Goal: Information Seeking & Learning: Learn about a topic

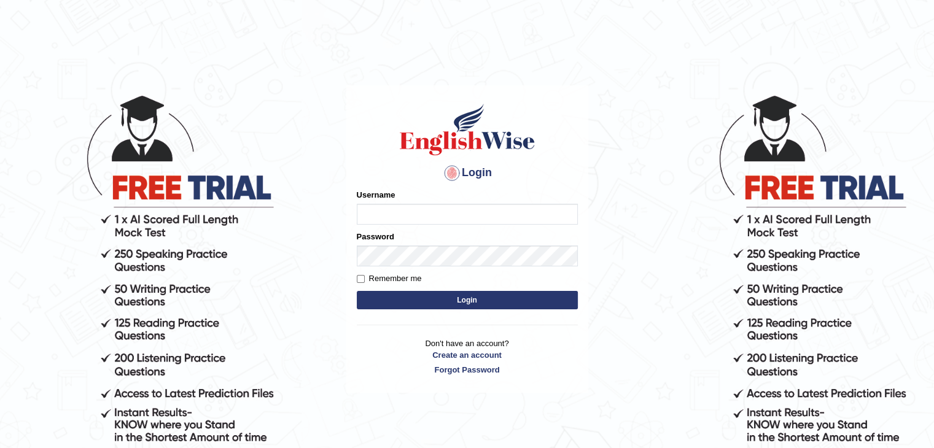
type input "gurvinder_newzealand"
click at [508, 295] on button "Login" at bounding box center [467, 300] width 221 height 18
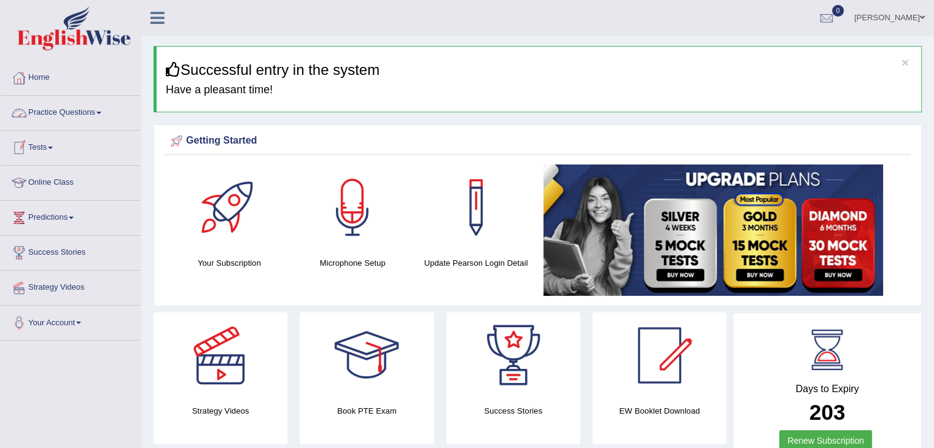
click at [101, 110] on link "Practice Questions" at bounding box center [71, 111] width 140 height 31
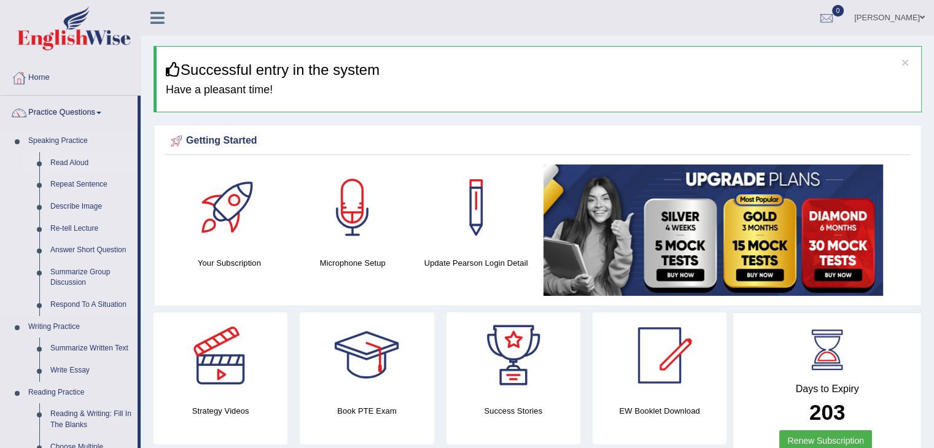
click at [88, 163] on link "Read Aloud" at bounding box center [91, 163] width 93 height 22
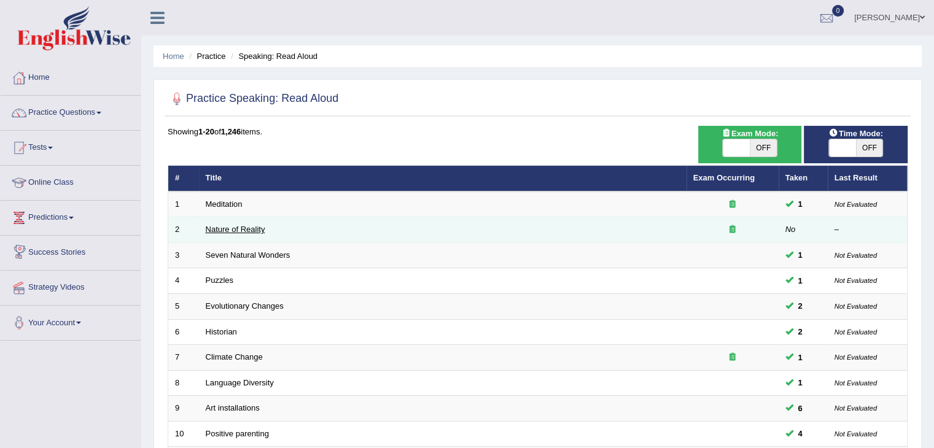
click at [231, 231] on link "Nature of Reality" at bounding box center [236, 229] width 60 height 9
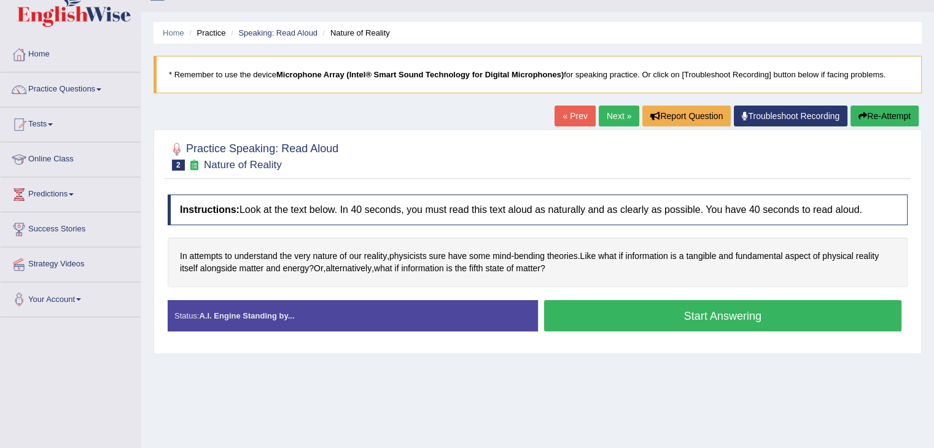
scroll to position [25, 0]
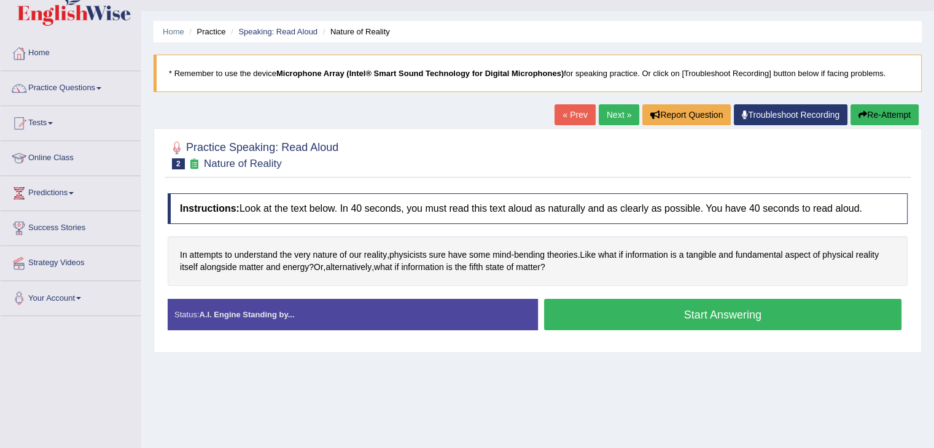
click at [587, 354] on div "Home Practice Speaking: Read Aloud Nature of Reality * Remember to use the devi…" at bounding box center [537, 282] width 793 height 614
click at [650, 322] on button "Start Answering" at bounding box center [723, 314] width 358 height 31
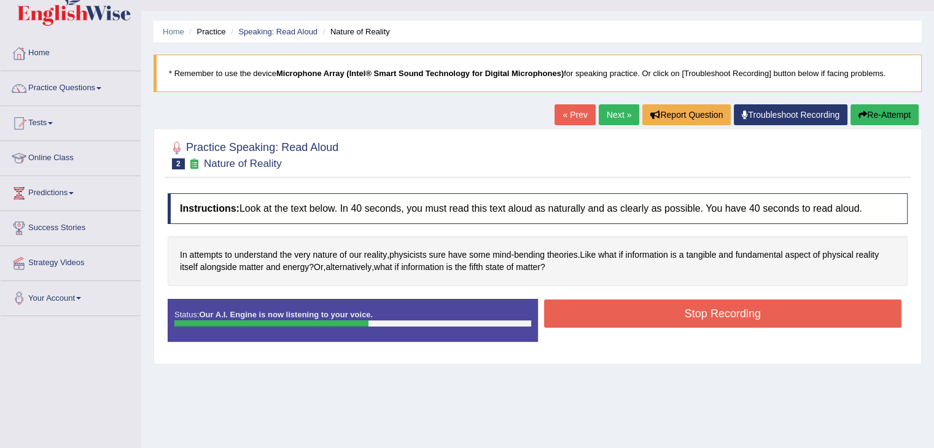
click at [888, 107] on button "Re-Attempt" at bounding box center [884, 114] width 68 height 21
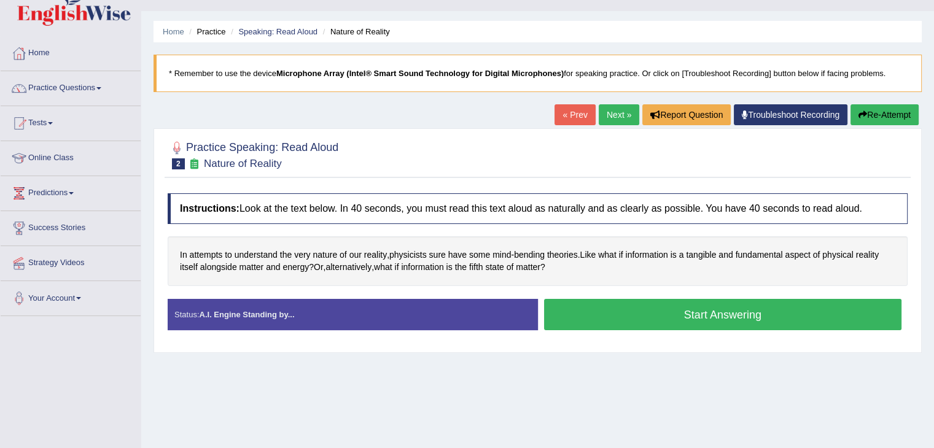
scroll to position [25, 0]
click at [660, 322] on button "Start Answering" at bounding box center [723, 314] width 358 height 31
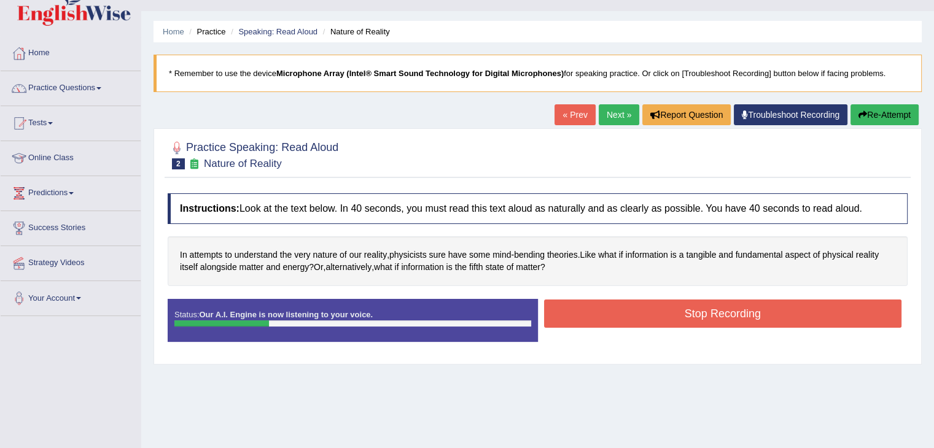
click at [882, 122] on button "Re-Attempt" at bounding box center [884, 114] width 68 height 21
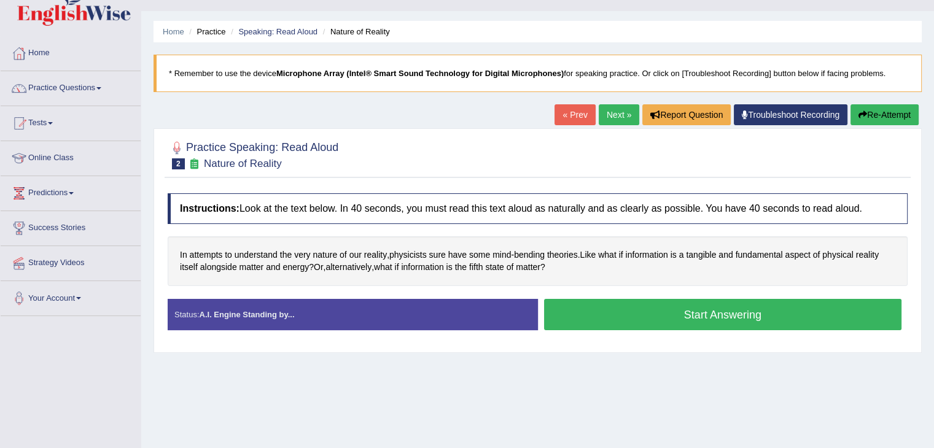
scroll to position [25, 0]
click at [680, 305] on button "Start Answering" at bounding box center [723, 314] width 358 height 31
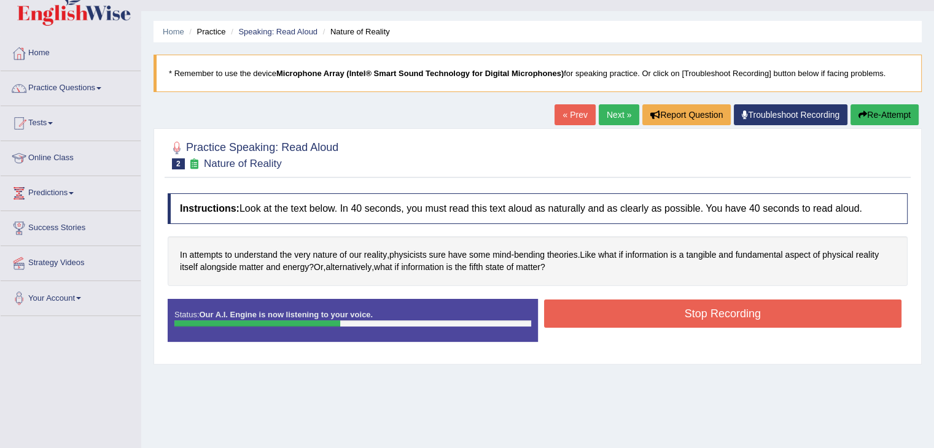
click at [680, 305] on button "Stop Recording" at bounding box center [723, 314] width 358 height 28
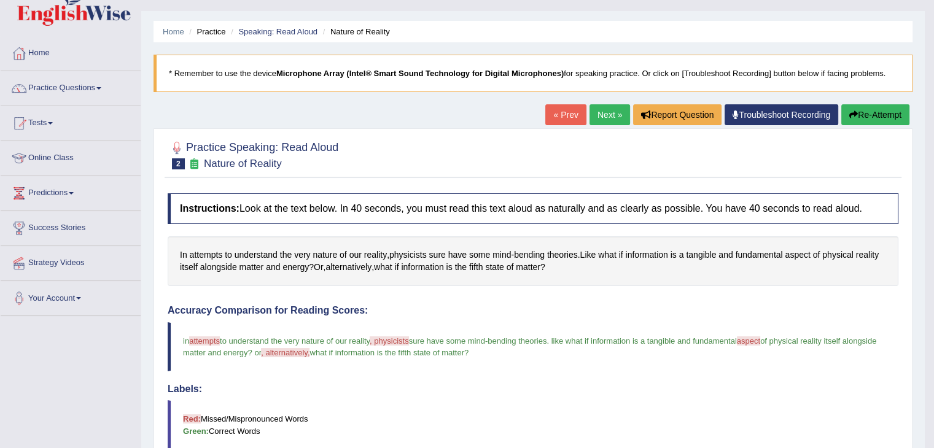
click at [925, 424] on html "Toggle navigation Home Practice Questions Speaking Practice Read Aloud Repeat S…" at bounding box center [467, 199] width 934 height 448
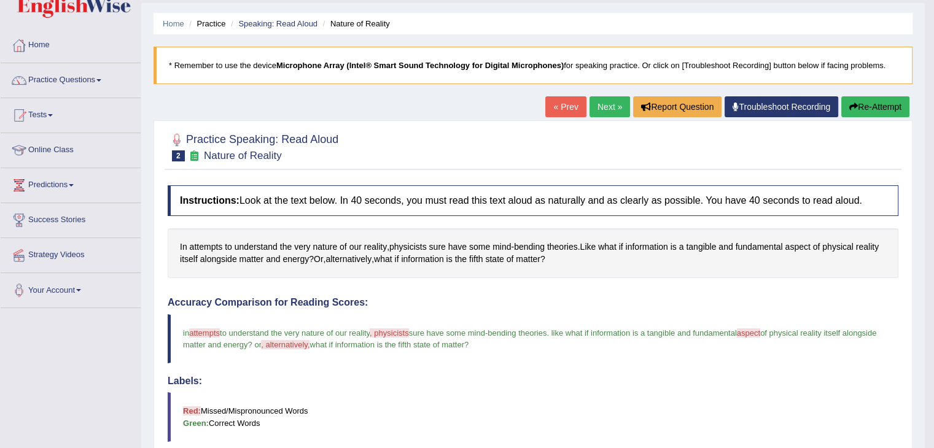
scroll to position [0, 0]
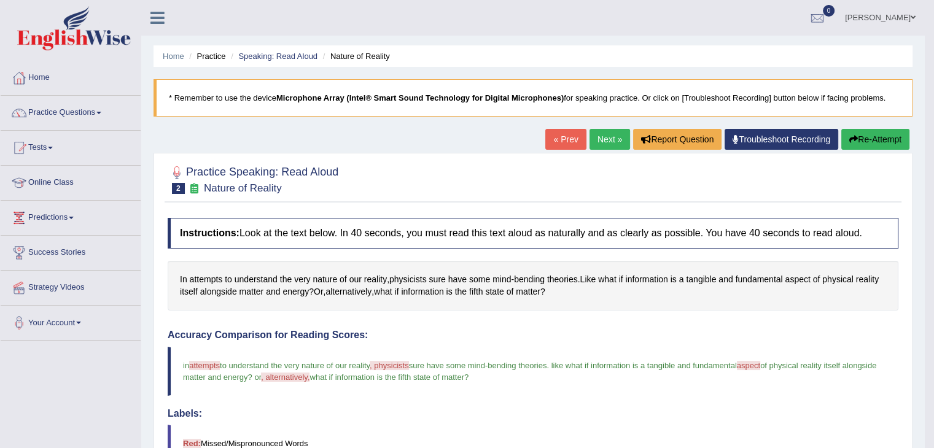
click at [611, 131] on link "Next »" at bounding box center [609, 139] width 41 height 21
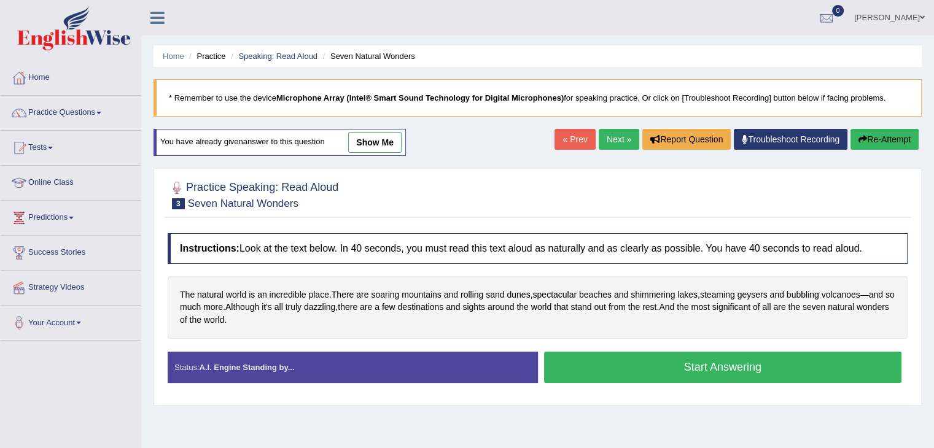
click at [602, 362] on button "Start Answering" at bounding box center [723, 367] width 358 height 31
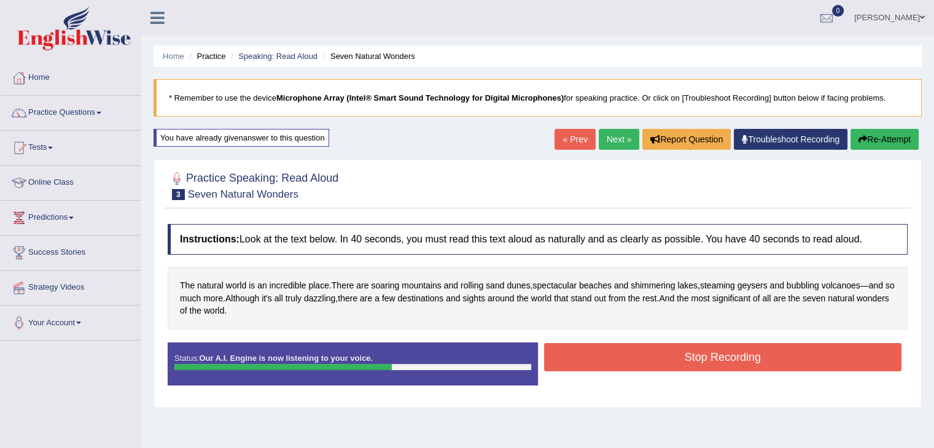
click at [885, 136] on button "Re-Attempt" at bounding box center [884, 139] width 68 height 21
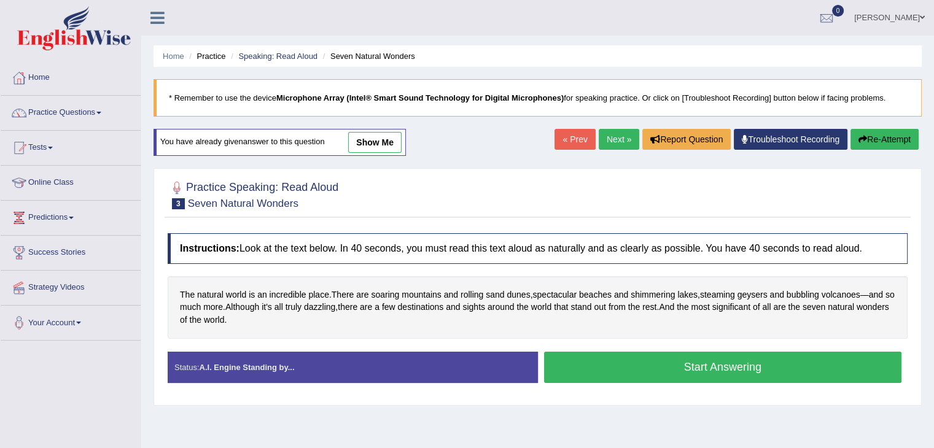
click at [626, 367] on button "Start Answering" at bounding box center [723, 367] width 358 height 31
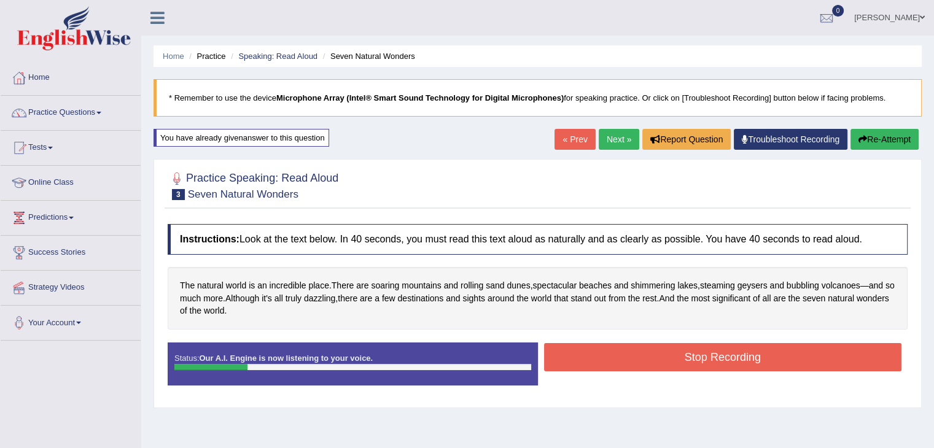
click at [868, 136] on button "Re-Attempt" at bounding box center [884, 139] width 68 height 21
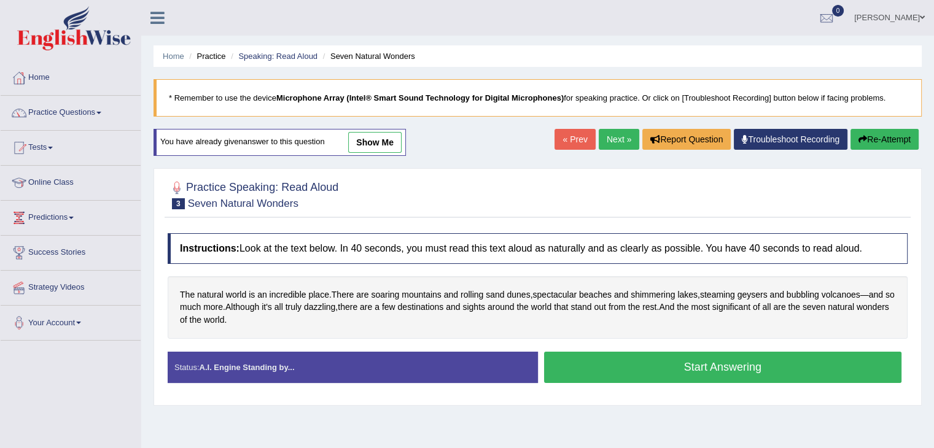
click at [872, 144] on button "Re-Attempt" at bounding box center [884, 139] width 68 height 21
click at [101, 110] on link "Practice Questions" at bounding box center [71, 111] width 140 height 31
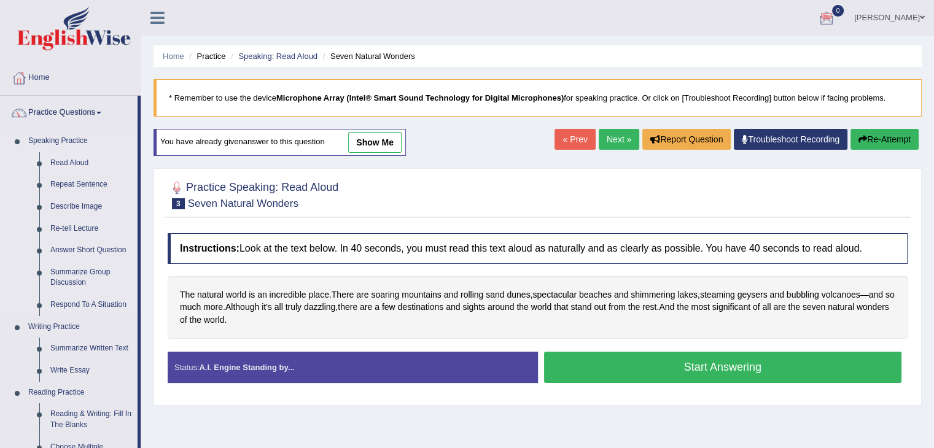
click at [71, 160] on link "Read Aloud" at bounding box center [91, 163] width 93 height 22
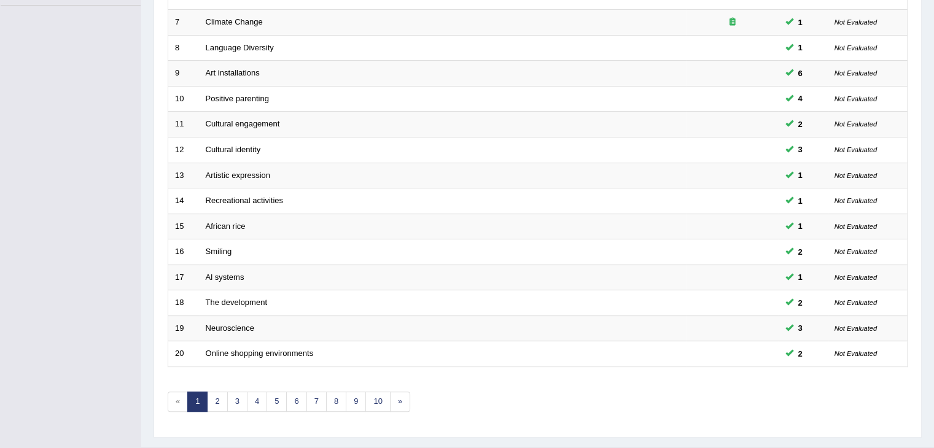
scroll to position [361, 0]
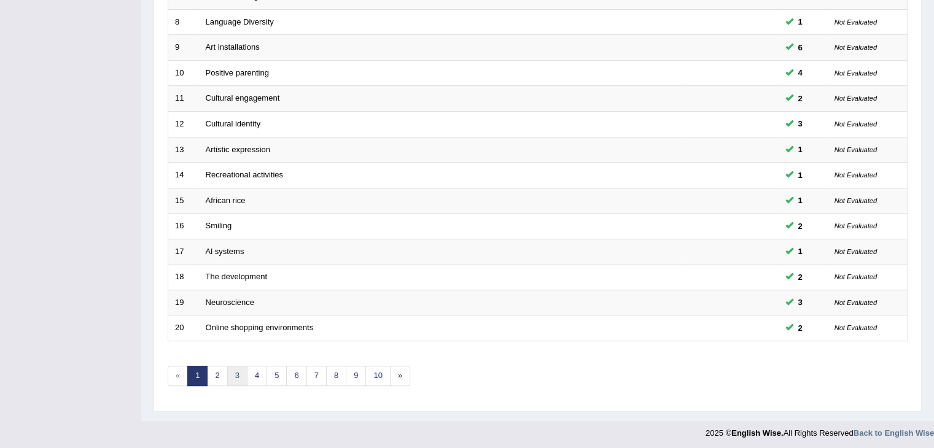
click at [228, 377] on link "3" at bounding box center [237, 376] width 20 height 20
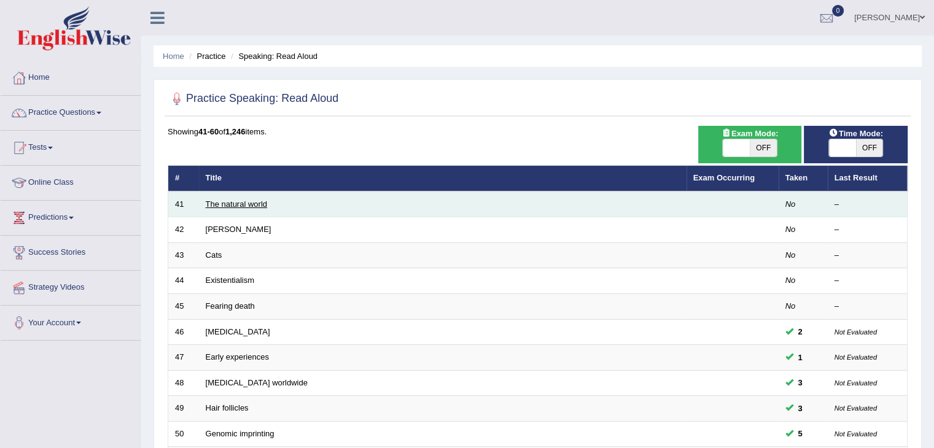
click at [216, 204] on link "The natural world" at bounding box center [236, 204] width 61 height 9
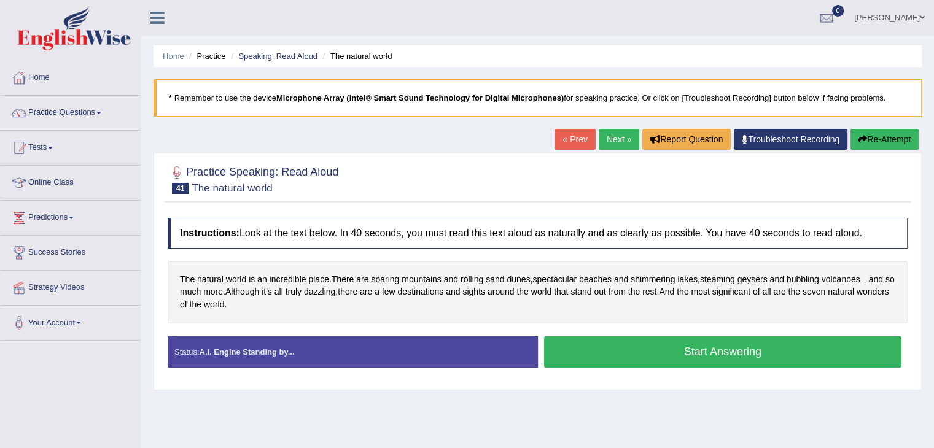
click at [216, 204] on div "Practice Speaking: Read Aloud 41 The natural world Instructions: Look at the te…" at bounding box center [537, 271] width 768 height 237
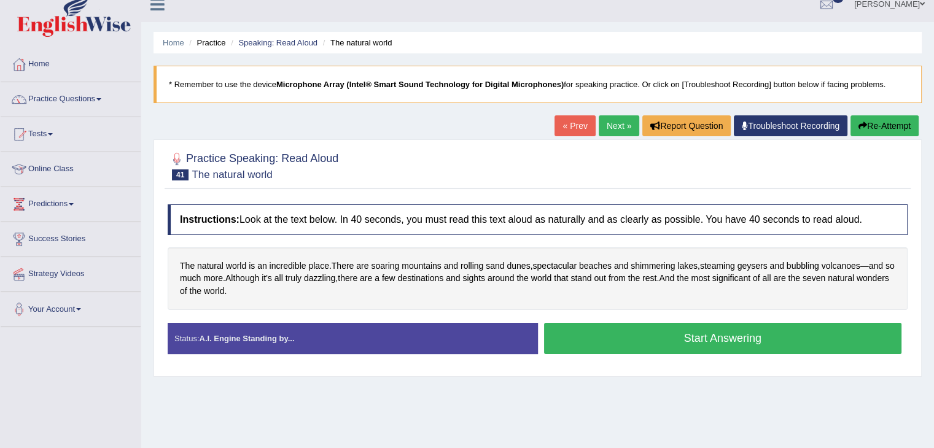
scroll to position [25, 0]
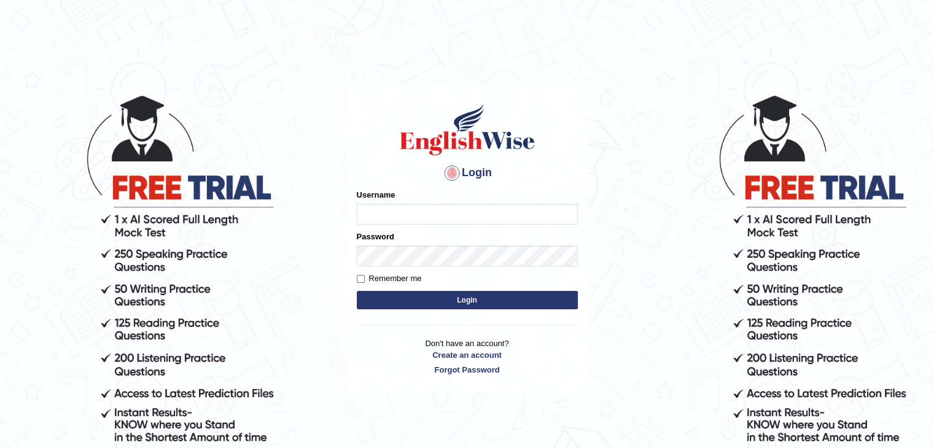
type input "gurvinder_newzealand"
click at [468, 298] on button "Login" at bounding box center [467, 300] width 221 height 18
